Goal: Information Seeking & Learning: Learn about a topic

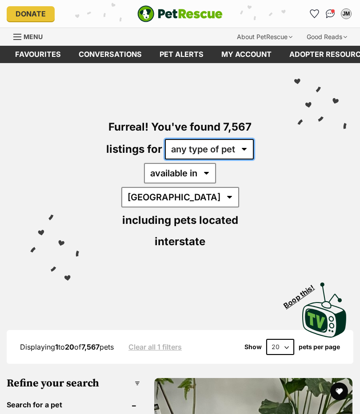
click at [248, 148] on select "any type of pet cats dogs other pets" at bounding box center [209, 149] width 89 height 20
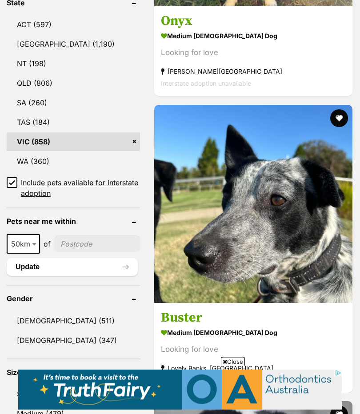
scroll to position [571, 0]
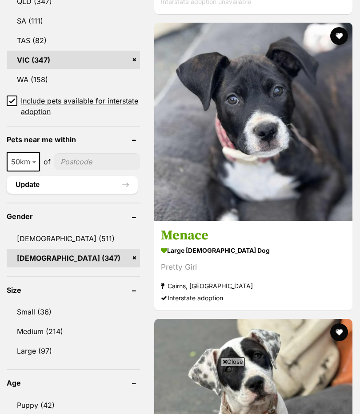
scroll to position [708, 0]
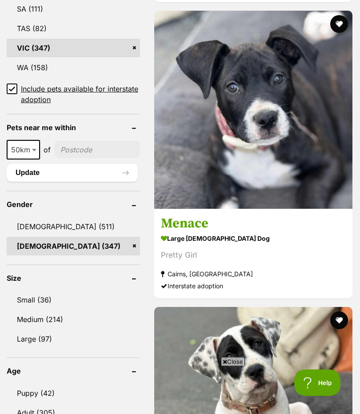
click at [39, 291] on link "Small (36)" at bounding box center [73, 300] width 133 height 19
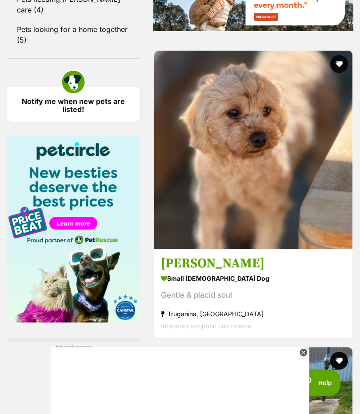
scroll to position [1443, 0]
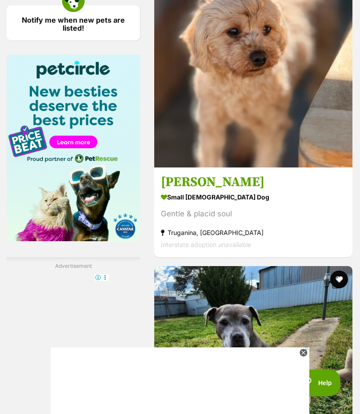
click at [189, 204] on strong "small [DEMOGRAPHIC_DATA] Dog" at bounding box center [253, 197] width 185 height 13
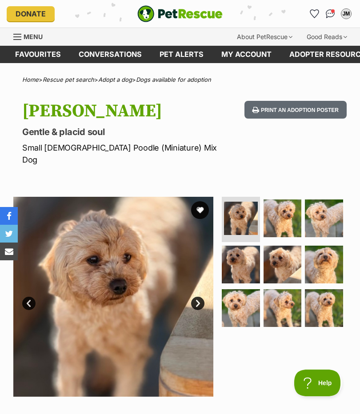
click at [186, 53] on link "Pet alerts" at bounding box center [182, 54] width 62 height 17
click at [181, 56] on link "Pet alerts" at bounding box center [182, 54] width 62 height 17
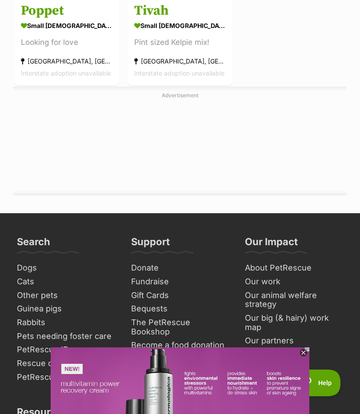
scroll to position [3417, 0]
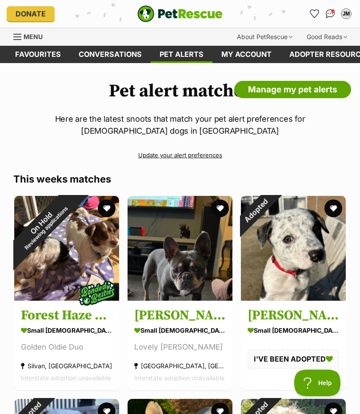
click at [22, 35] on div "Menu" at bounding box center [17, 36] width 9 height 7
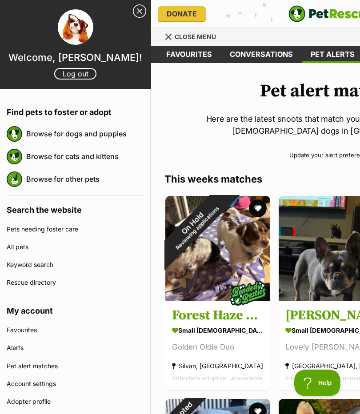
click at [268, 19] on div "Donate" at bounding box center [215, 13] width 115 height 15
click at [189, 36] on span "Close menu" at bounding box center [195, 37] width 41 height 8
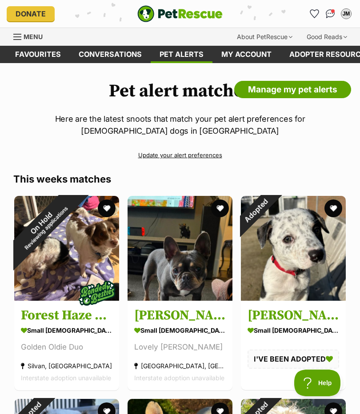
click at [247, 53] on link "My account" at bounding box center [246, 54] width 68 height 17
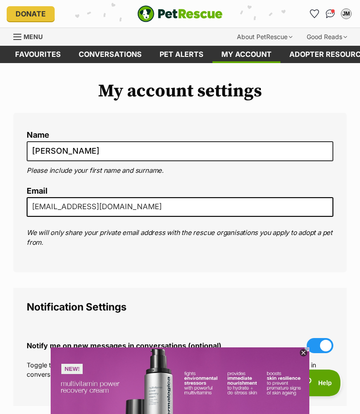
click at [24, 35] on span "Menu" at bounding box center [33, 37] width 19 height 8
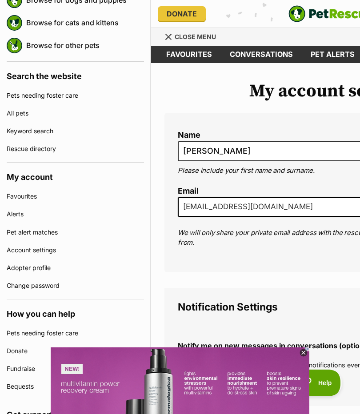
scroll to position [133, 0]
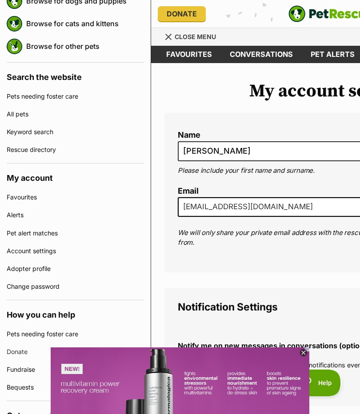
click at [179, 126] on fieldset "Name [PERSON_NAME] Please include your first name and surname. Email [EMAIL_ADD…" at bounding box center [331, 192] width 306 height 132
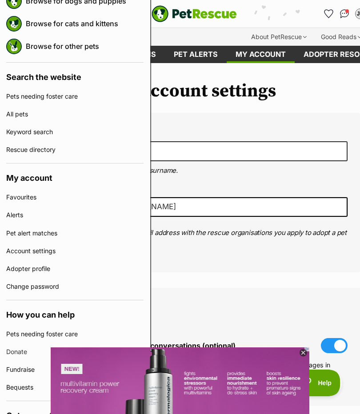
scroll to position [0, 0]
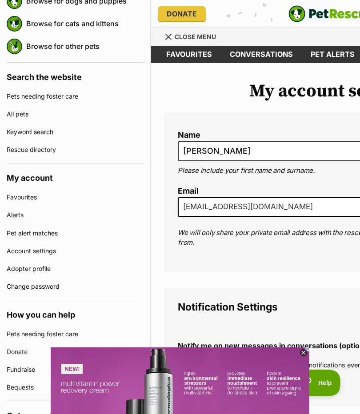
click at [170, 35] on span "Menu" at bounding box center [168, 37] width 6 height 6
